Goal: Task Accomplishment & Management: Manage account settings

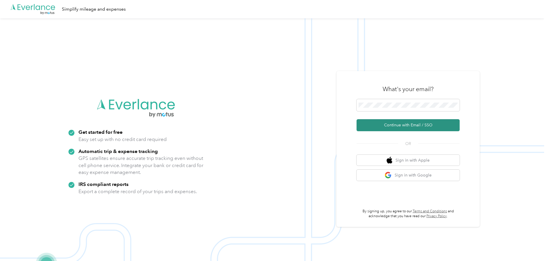
click at [416, 125] on button "Continue with Email / SSO" at bounding box center [408, 125] width 103 height 12
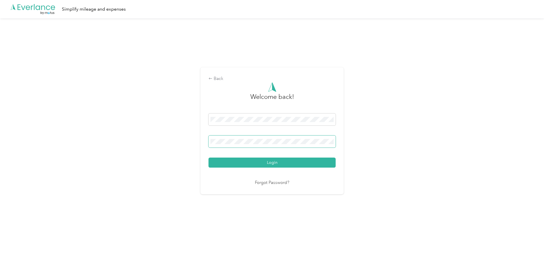
click at [209, 158] on button "Login" at bounding box center [272, 163] width 127 height 10
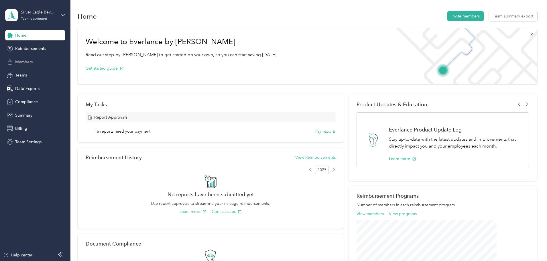
click at [28, 64] on span "Members" at bounding box center [23, 62] width 17 height 6
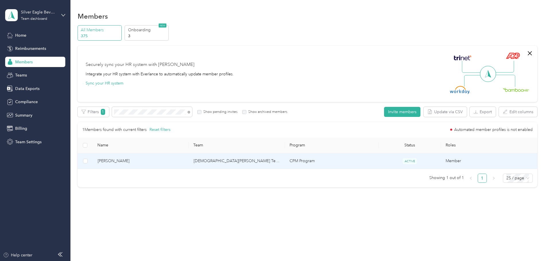
click at [155, 158] on span "[PERSON_NAME]" at bounding box center [141, 161] width 87 height 6
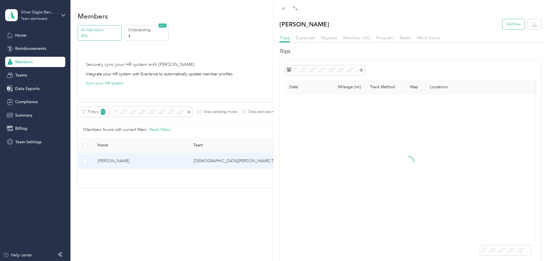
click at [512, 24] on button "Archive" at bounding box center [514, 24] width 22 height 10
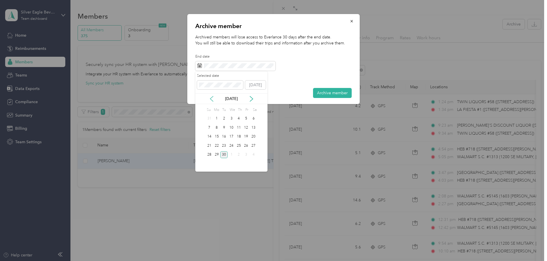
click at [211, 97] on icon at bounding box center [212, 99] width 6 height 6
click at [208, 163] on div "31" at bounding box center [209, 163] width 7 height 7
click at [254, 99] on icon at bounding box center [252, 99] width 6 height 6
click at [210, 128] on div "7" at bounding box center [209, 127] width 7 height 7
click at [217, 127] on div "8" at bounding box center [216, 127] width 7 height 7
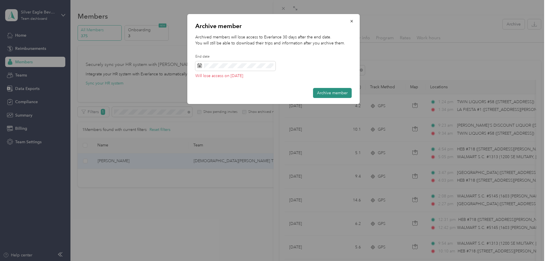
click at [337, 93] on button "Archive member" at bounding box center [332, 93] width 39 height 10
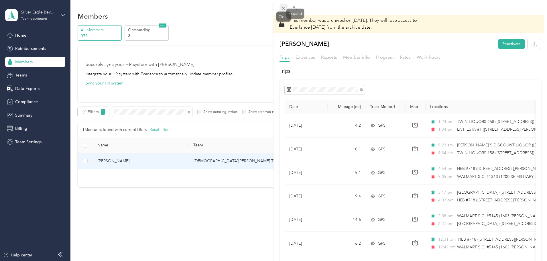
click at [287, 8] on span at bounding box center [284, 8] width 8 height 8
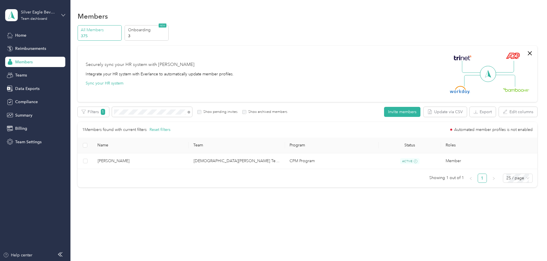
click at [62, 16] on icon at bounding box center [63, 15] width 4 height 4
click at [28, 77] on div "You’re signed in as [PERSON_NAME][EMAIL_ADDRESS][PERSON_NAME][DOMAIN_NAME] Team…" at bounding box center [97, 51] width 185 height 58
click at [62, 15] on icon at bounding box center [63, 15] width 3 height 2
click at [22, 75] on div "Log out" at bounding box center [97, 73] width 177 height 10
